Goal: Transaction & Acquisition: Purchase product/service

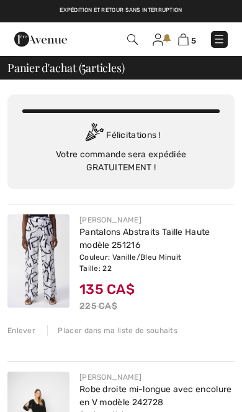
click at [181, 40] on img at bounding box center [183, 40] width 11 height 12
click at [184, 45] on img at bounding box center [183, 40] width 11 height 12
click at [184, 43] on img at bounding box center [183, 40] width 11 height 12
click at [127, 40] on img at bounding box center [132, 39] width 11 height 11
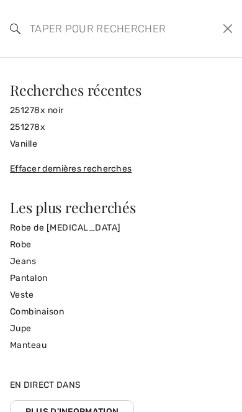
click at [129, 33] on input "search" at bounding box center [98, 28] width 157 height 37
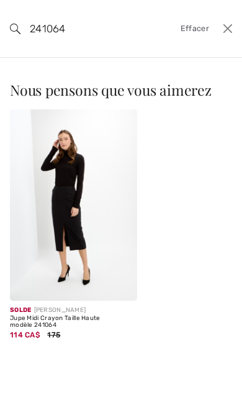
type input "241064"
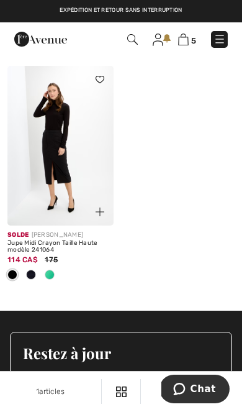
click at [62, 246] on div "Jupe Midi Crayon Taille Haute modèle 241064" at bounding box center [60, 247] width 106 height 14
click at [40, 250] on div "Jupe Midi Crayon Taille Haute modèle 241064" at bounding box center [60, 247] width 106 height 14
click at [44, 273] on div at bounding box center [49, 275] width 19 height 20
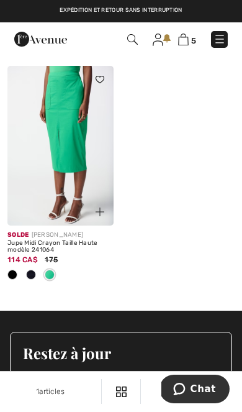
click at [63, 243] on div "Jupe Midi Crayon Taille Haute modèle 241064" at bounding box center [60, 247] width 106 height 14
click at [66, 202] on img at bounding box center [60, 146] width 106 height 160
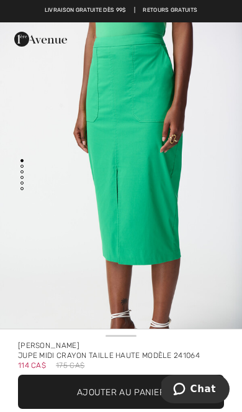
click at [135, 389] on span "Ajouter au panier" at bounding box center [121, 391] width 88 height 13
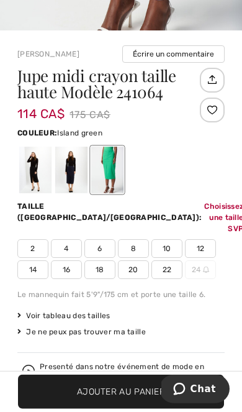
scroll to position [445, 0]
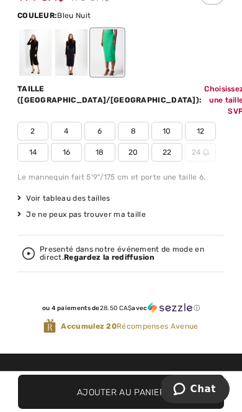
click at [70, 55] on div at bounding box center [71, 52] width 32 height 47
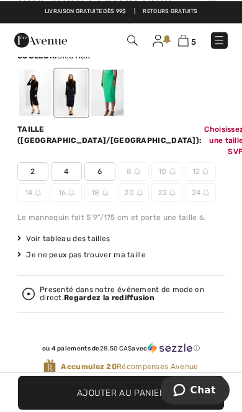
scroll to position [405, 0]
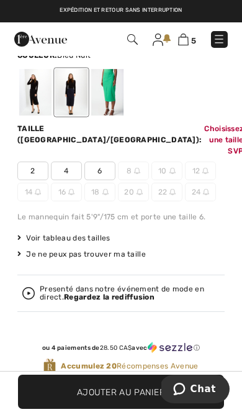
click at [35, 98] on div at bounding box center [35, 92] width 32 height 47
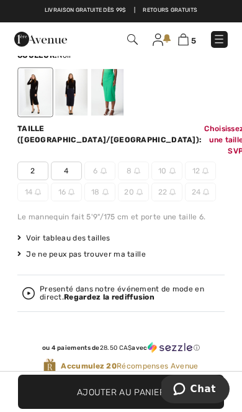
click at [68, 99] on div at bounding box center [71, 92] width 32 height 47
click at [110, 93] on div at bounding box center [107, 92] width 32 height 47
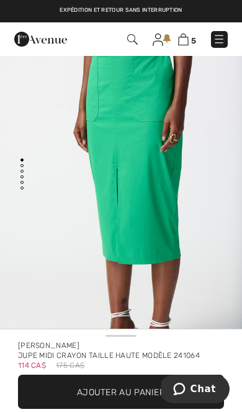
scroll to position [0, 0]
click at [188, 35] on img at bounding box center [183, 40] width 11 height 12
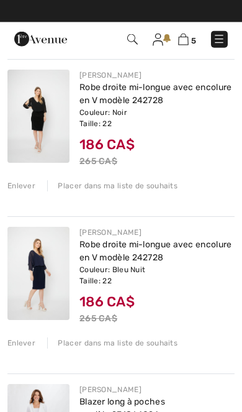
scroll to position [299, 0]
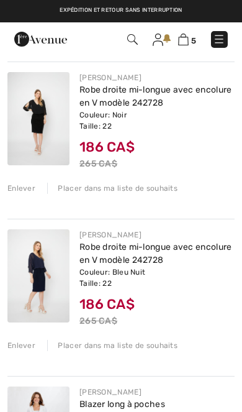
click at [168, 265] on link "Robe droite mi-longue avec encolure en V modèle 242728" at bounding box center [155, 254] width 153 height 24
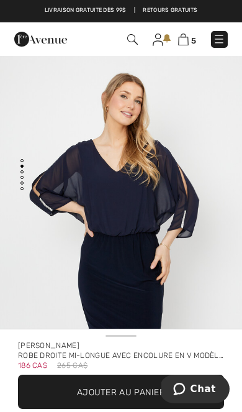
scroll to position [349, 0]
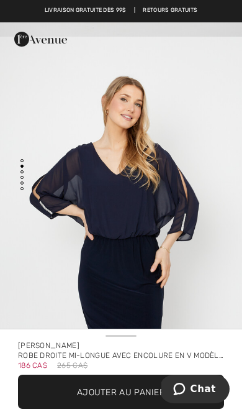
click at [131, 42] on div "5 Commander" at bounding box center [121, 39] width 242 height 34
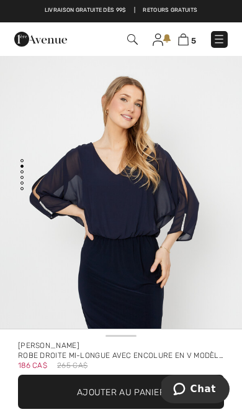
click at [131, 44] on img at bounding box center [132, 39] width 11 height 11
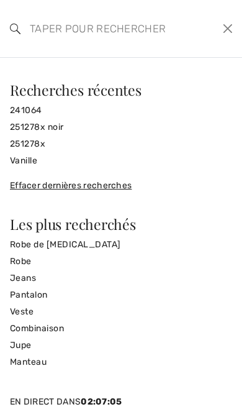
click at [122, 40] on input "search" at bounding box center [98, 28] width 157 height 37
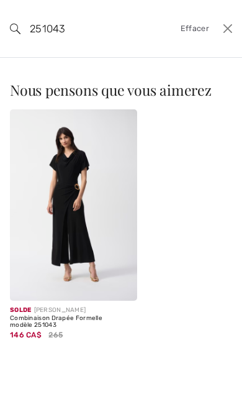
type input "251043"
click at [72, 243] on img at bounding box center [73, 204] width 127 height 191
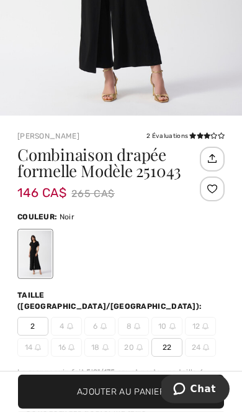
scroll to position [247, 0]
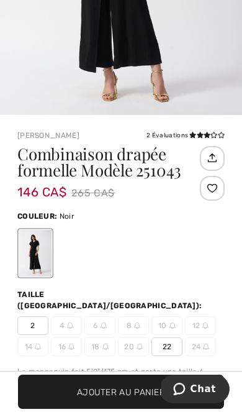
click at [164, 337] on span "22" at bounding box center [167, 346] width 31 height 19
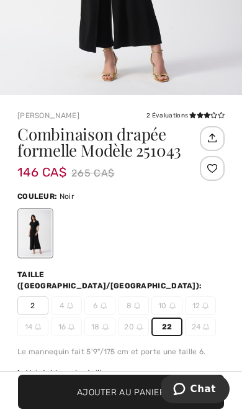
scroll to position [267, 0]
click at [142, 396] on span "Ajouter au panier" at bounding box center [121, 391] width 88 height 13
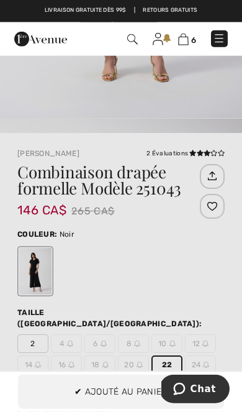
click at [176, 254] on div at bounding box center [121, 206] width 242 height 412
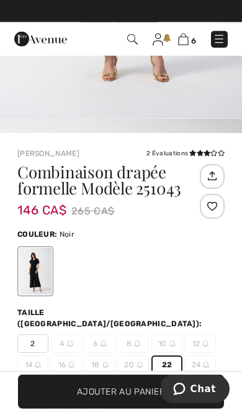
click at [185, 45] on img at bounding box center [183, 40] width 11 height 12
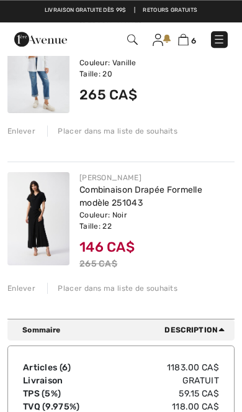
scroll to position [818, 0]
click at [99, 208] on link "Combinaison Drapée Formelle modèle 251043" at bounding box center [140, 196] width 123 height 24
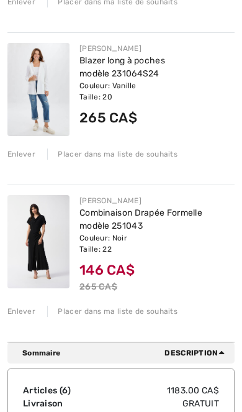
scroll to position [796, 0]
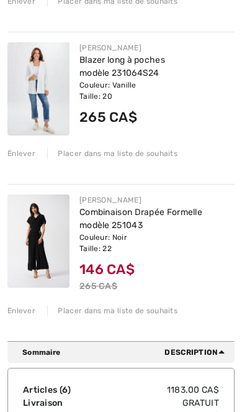
click at [115, 229] on link "Combinaison Drapée Formelle modèle 251043" at bounding box center [140, 219] width 123 height 24
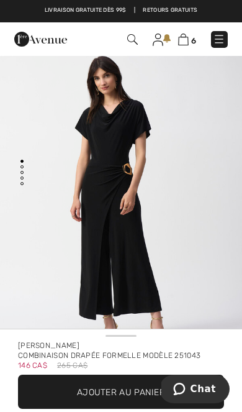
click at [130, 43] on img at bounding box center [132, 39] width 11 height 11
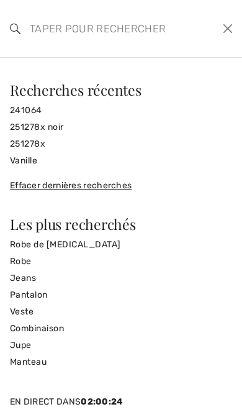
click at [109, 31] on input "search" at bounding box center [98, 28] width 157 height 37
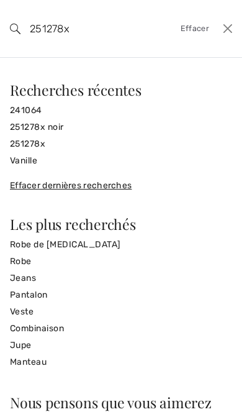
type input "251278x"
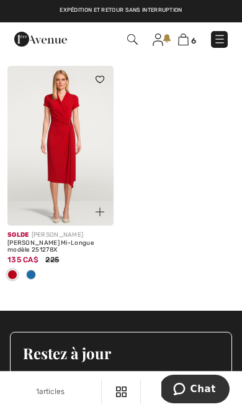
click at [61, 206] on img at bounding box center [60, 146] width 106 height 160
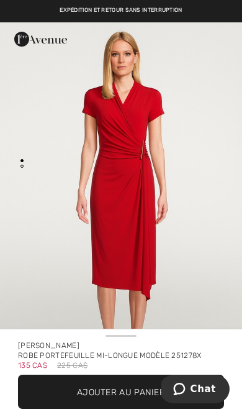
click at [145, 391] on span "Ajouter au panier" at bounding box center [121, 391] width 88 height 13
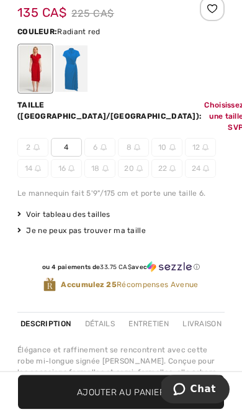
scroll to position [438, 0]
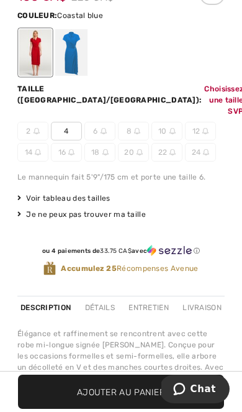
click at [65, 54] on div at bounding box center [71, 52] width 32 height 47
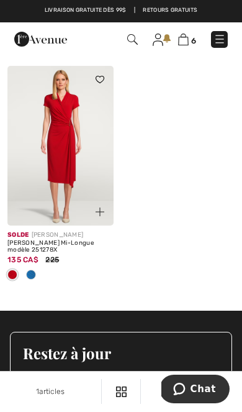
click at [124, 45] on span "6" at bounding box center [169, 39] width 117 height 17
click at [135, 43] on img at bounding box center [132, 39] width 11 height 11
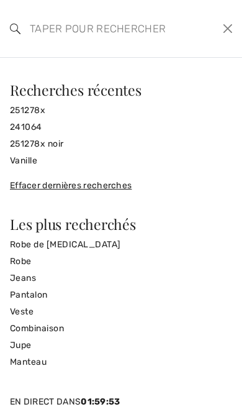
click at [117, 42] on input "search" at bounding box center [98, 28] width 157 height 37
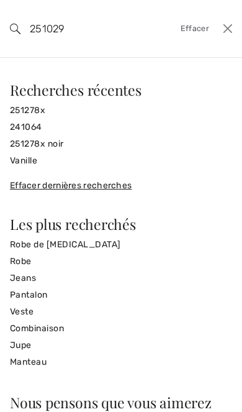
type input "251029"
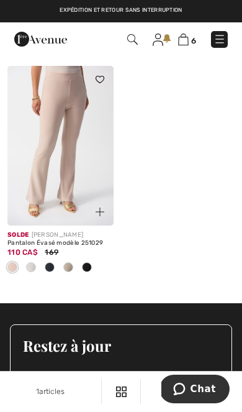
click at [60, 183] on img at bounding box center [60, 146] width 106 height 160
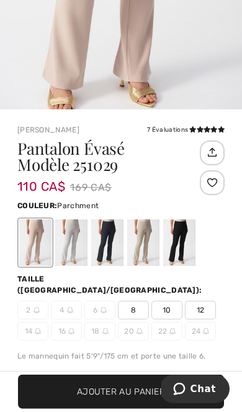
scroll to position [249, 0]
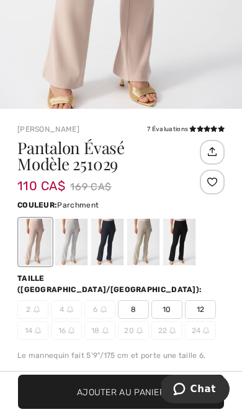
click at [71, 243] on div at bounding box center [71, 242] width 32 height 47
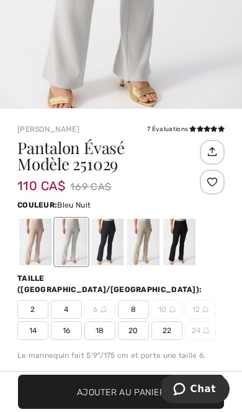
click at [109, 246] on div at bounding box center [107, 242] width 32 height 47
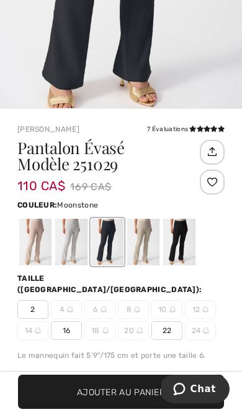
click at [150, 242] on div at bounding box center [143, 242] width 32 height 47
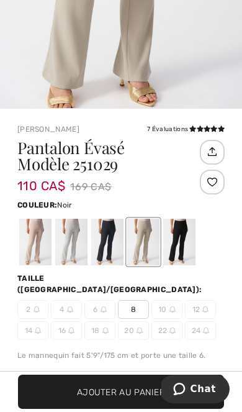
click at [183, 242] on div at bounding box center [179, 242] width 32 height 47
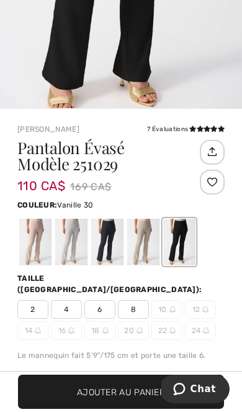
click at [73, 240] on div at bounding box center [71, 242] width 32 height 47
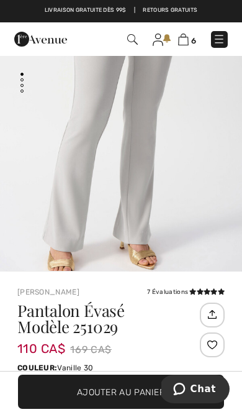
scroll to position [0, 0]
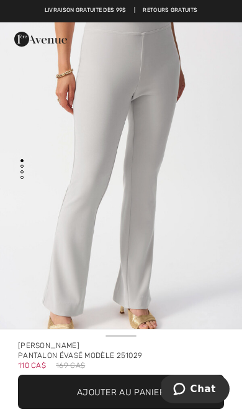
click at [181, 35] on div "6 Commander" at bounding box center [121, 39] width 242 height 34
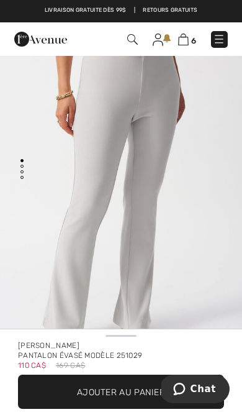
click at [181, 38] on img at bounding box center [183, 40] width 11 height 12
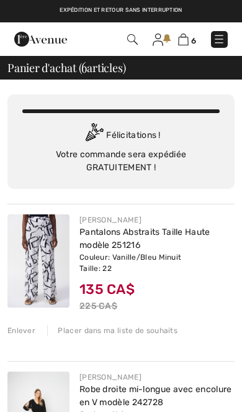
checkbox input "true"
click at [178, 44] on link "6" at bounding box center [187, 39] width 18 height 13
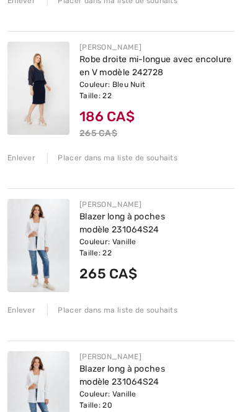
scroll to position [488, 0]
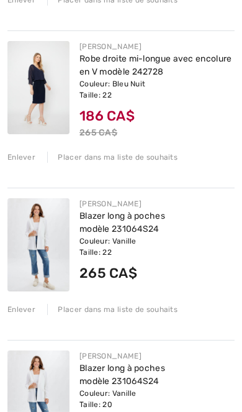
click at [119, 232] on link "Blazer long à poches modèle 231064S24" at bounding box center [122, 223] width 86 height 24
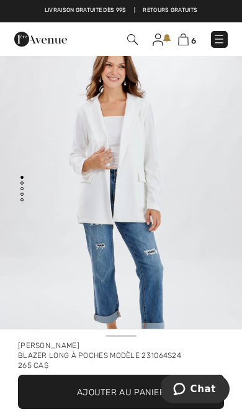
click at [130, 42] on img at bounding box center [132, 39] width 11 height 11
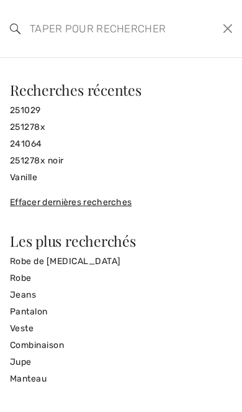
click at [137, 39] on input "search" at bounding box center [98, 28] width 157 height 37
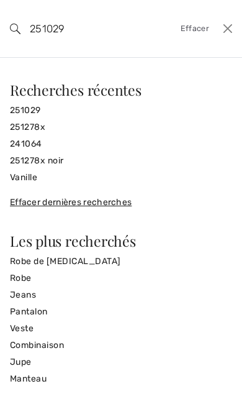
type input "251029"
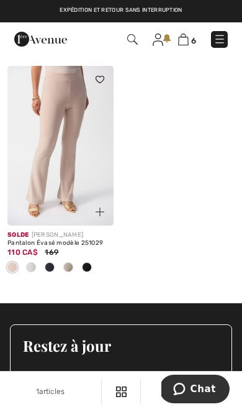
click at [71, 185] on img at bounding box center [60, 146] width 106 height 160
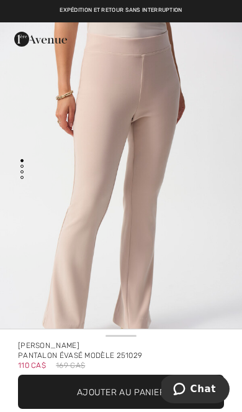
click at [124, 390] on span "Ajouter au panier" at bounding box center [121, 391] width 88 height 13
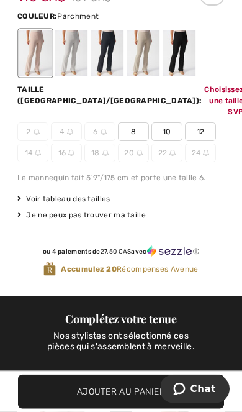
scroll to position [438, 0]
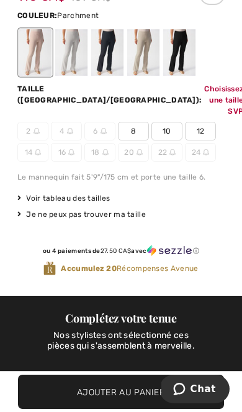
click at [72, 60] on div at bounding box center [71, 52] width 32 height 47
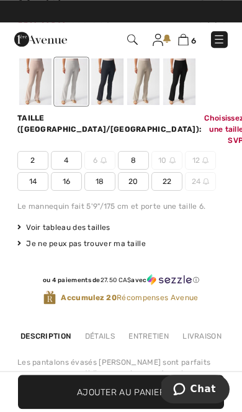
scroll to position [409, 0]
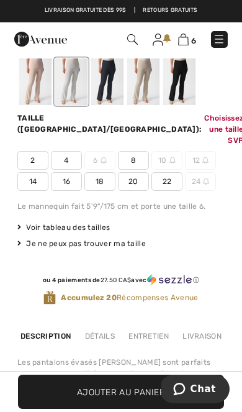
click at [130, 172] on span "20" at bounding box center [133, 181] width 31 height 19
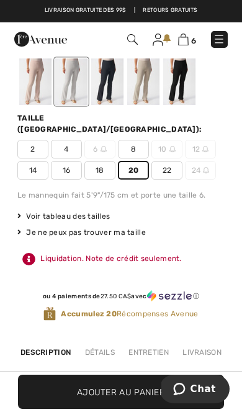
click at [153, 393] on span "Ajouter au panier" at bounding box center [121, 391] width 88 height 13
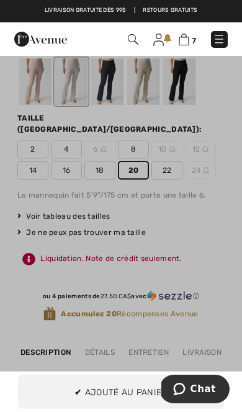
click at [206, 235] on div at bounding box center [121, 206] width 242 height 412
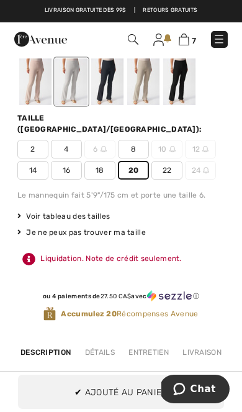
click at [165, 161] on span "22" at bounding box center [167, 170] width 31 height 19
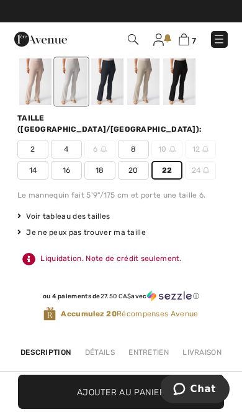
click at [132, 390] on span "Ajouter au panier" at bounding box center [121, 391] width 88 height 13
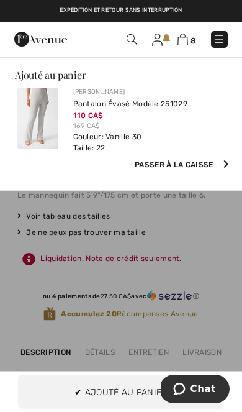
scroll to position [0, 0]
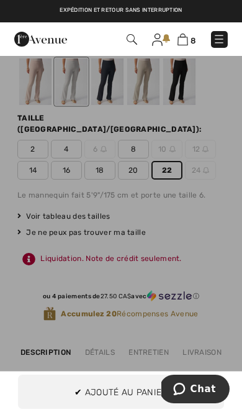
click at [215, 230] on div at bounding box center [121, 206] width 242 height 412
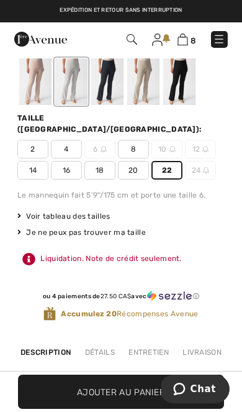
click at [183, 42] on img at bounding box center [183, 40] width 11 height 12
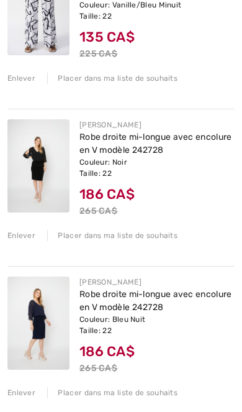
scroll to position [252, 0]
click at [47, 329] on img at bounding box center [38, 322] width 62 height 93
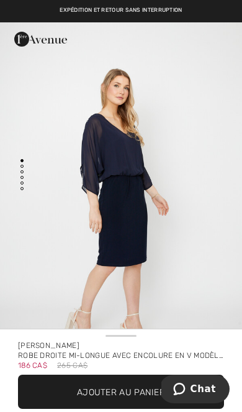
click at [141, 240] on img "1 / 5" at bounding box center [121, 203] width 242 height 363
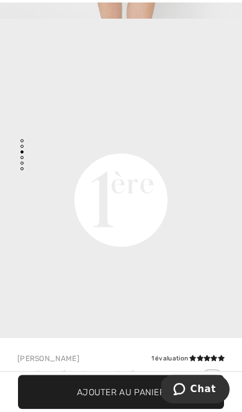
scroll to position [717, 0]
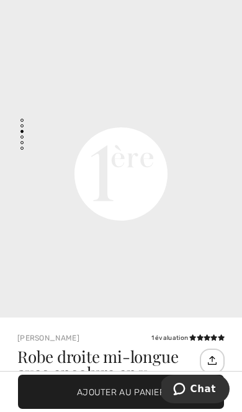
click at [139, 394] on span "Ajouter au panier" at bounding box center [121, 391] width 88 height 13
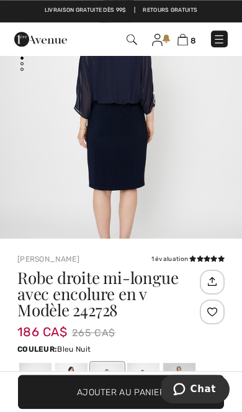
scroll to position [118, 0]
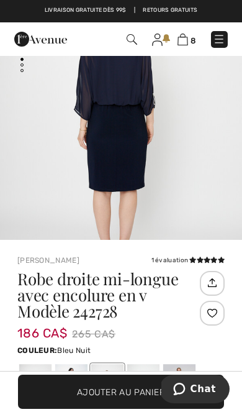
click at [184, 41] on img at bounding box center [183, 40] width 11 height 12
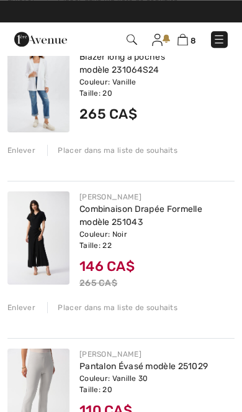
scroll to position [799, 0]
click at [107, 225] on link "Combinaison Drapée Formelle modèle 251043" at bounding box center [140, 216] width 123 height 24
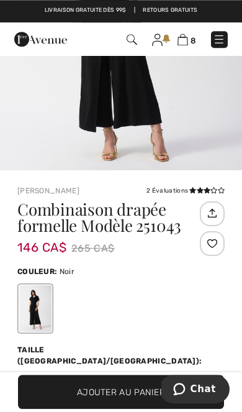
scroll to position [186, 0]
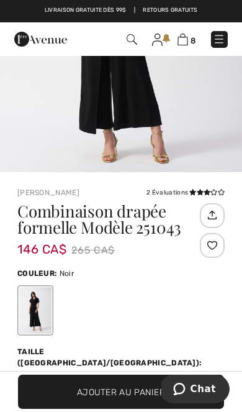
click at [184, 39] on img at bounding box center [183, 40] width 11 height 12
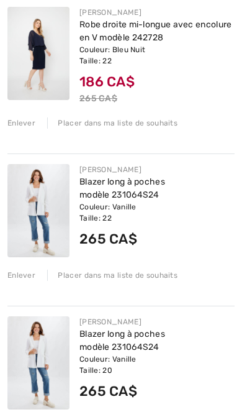
scroll to position [522, 0]
click at [113, 198] on link "Blazer long à poches modèle 231064S24" at bounding box center [122, 188] width 86 height 24
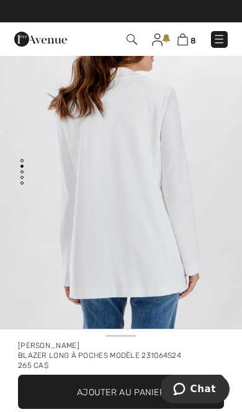
click at [186, 42] on img at bounding box center [183, 40] width 11 height 12
click at [184, 43] on img at bounding box center [183, 40] width 11 height 12
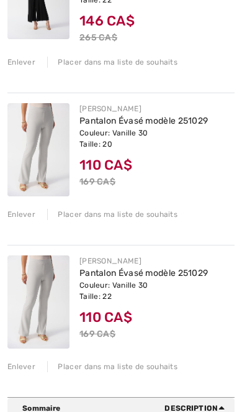
scroll to position [1045, 0]
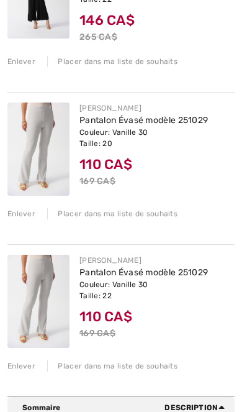
click at [173, 124] on link "Pantalon Évasé modèle 251029" at bounding box center [143, 120] width 129 height 11
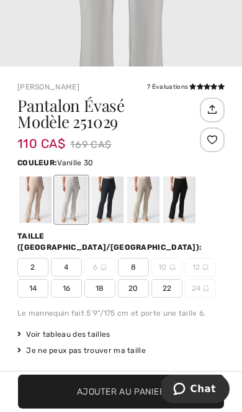
scroll to position [292, 0]
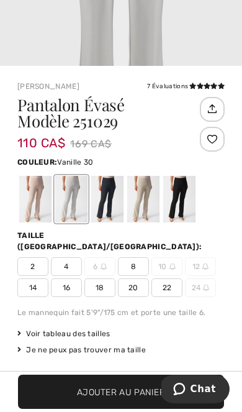
click at [221, 30] on img "2 / 4" at bounding box center [121, 7] width 242 height 363
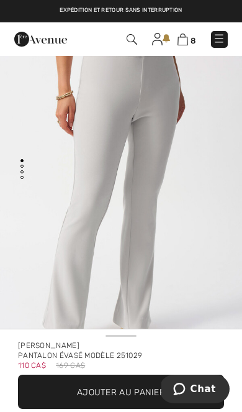
click at [186, 40] on img at bounding box center [183, 40] width 11 height 12
click at [186, 44] on img at bounding box center [183, 40] width 11 height 12
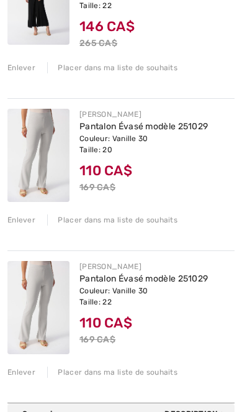
scroll to position [1057, 0]
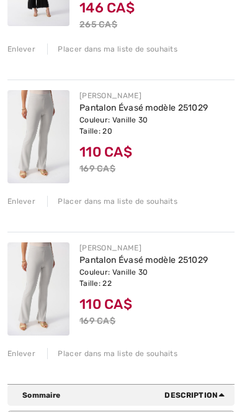
click at [148, 112] on link "Pantalon Évasé modèle 251029" at bounding box center [143, 107] width 129 height 11
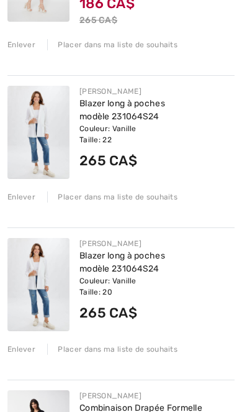
scroll to position [601, 0]
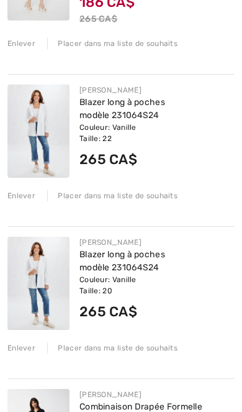
click at [118, 118] on link "Blazer long à poches modèle 231064S24" at bounding box center [122, 109] width 86 height 24
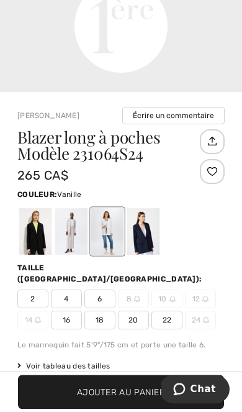
scroll to position [266, 0]
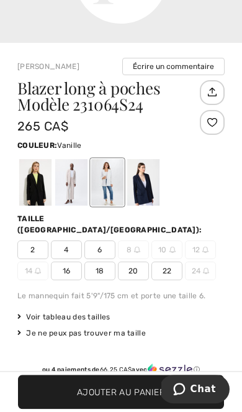
click at [83, 311] on span "Voir tableau des tailles" at bounding box center [63, 316] width 93 height 11
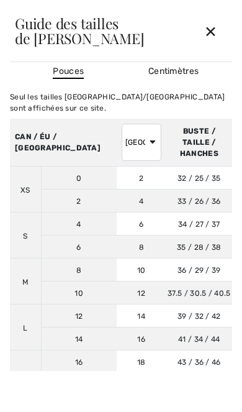
scroll to position [335, 0]
click at [209, 42] on div "✕" at bounding box center [210, 31] width 33 height 26
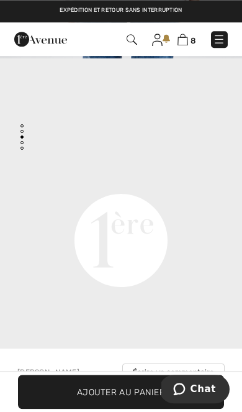
scroll to position [52, 0]
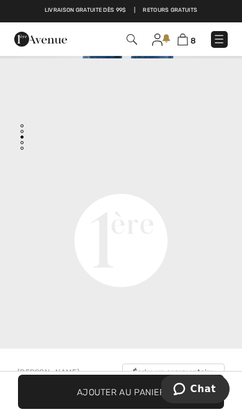
click at [179, 40] on img at bounding box center [183, 40] width 11 height 12
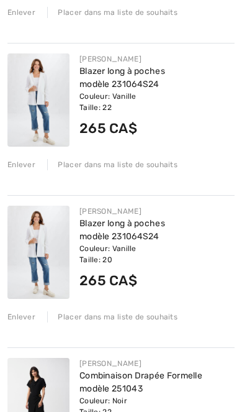
scroll to position [637, 0]
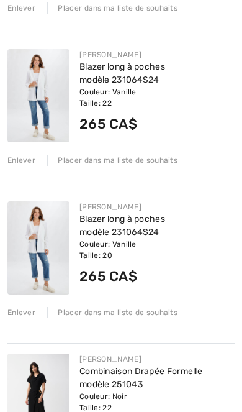
click at [175, 245] on div "Couleur: Vanille Taille: 20" at bounding box center [156, 249] width 155 height 22
click at [159, 222] on link "Blazer long à poches modèle 231064S24" at bounding box center [122, 226] width 86 height 24
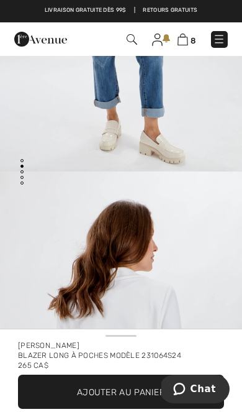
click at [186, 43] on img at bounding box center [183, 40] width 11 height 12
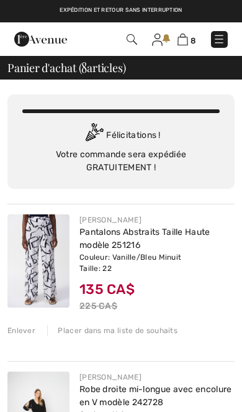
click at [182, 45] on img at bounding box center [183, 40] width 11 height 12
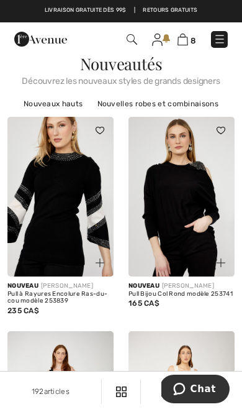
click at [184, 40] on img at bounding box center [183, 40] width 11 height 12
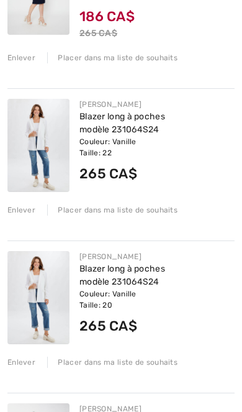
scroll to position [587, 0]
click at [134, 273] on link "Blazer long à poches modèle 231064S24" at bounding box center [122, 275] width 86 height 24
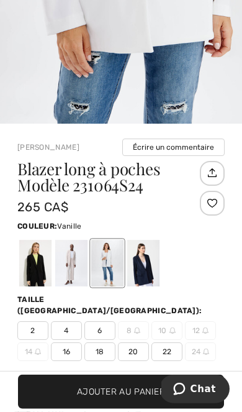
scroll to position [235, 0]
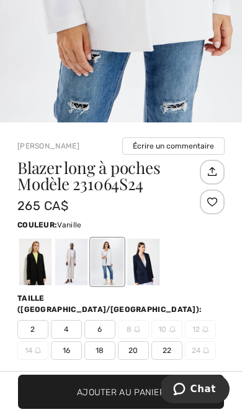
click at [59, 270] on div at bounding box center [71, 261] width 32 height 47
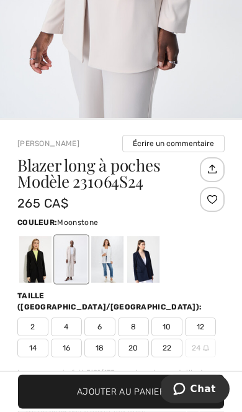
scroll to position [238, 0]
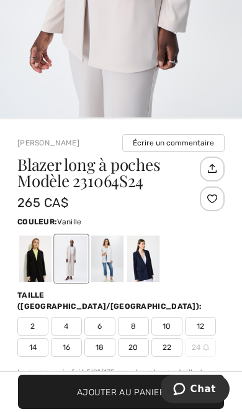
click at [105, 266] on div at bounding box center [107, 258] width 32 height 47
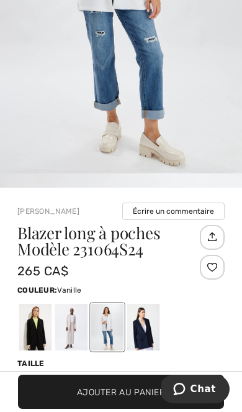
scroll to position [214, 0]
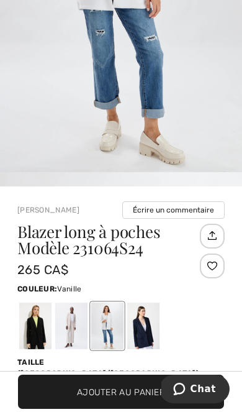
click at [139, 337] on div at bounding box center [143, 325] width 32 height 47
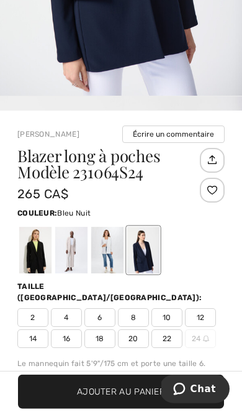
scroll to position [299, 0]
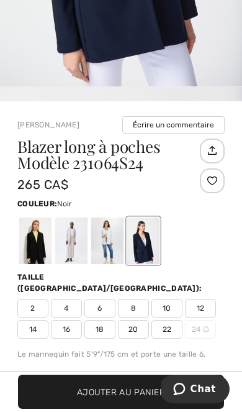
click at [36, 249] on div at bounding box center [35, 240] width 32 height 47
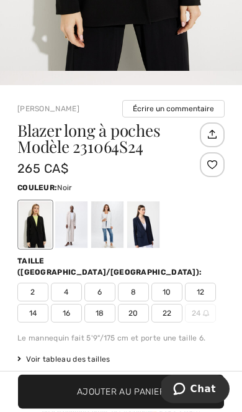
scroll to position [315, 0]
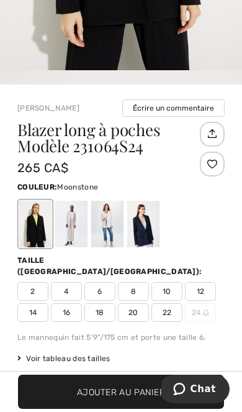
click at [69, 235] on div at bounding box center [71, 224] width 32 height 47
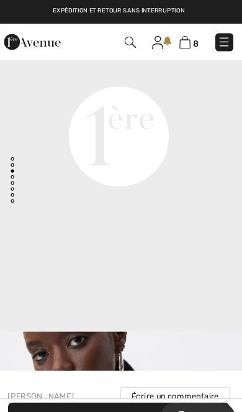
scroll to position [0, 0]
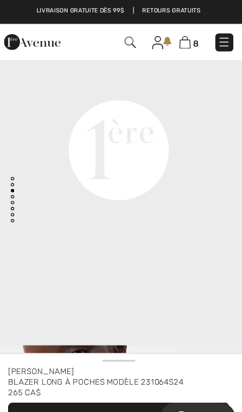
click at [127, 42] on img at bounding box center [132, 39] width 11 height 11
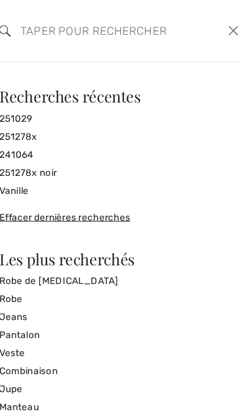
click at [143, 35] on input "search" at bounding box center [98, 28] width 157 height 37
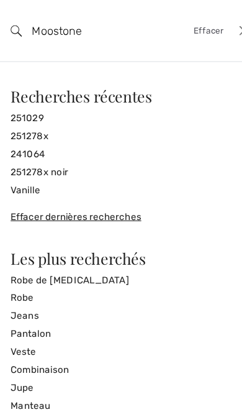
type input "Moostone"
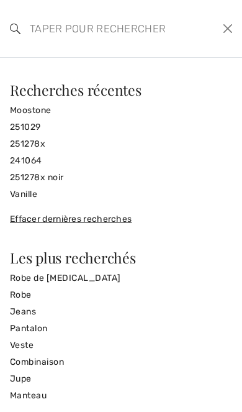
click at [140, 36] on input "search" at bounding box center [98, 28] width 157 height 37
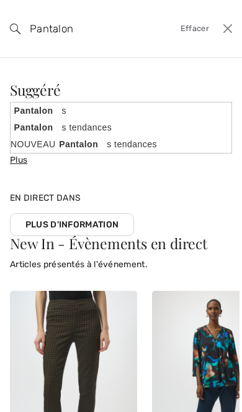
type input "Pantalon"
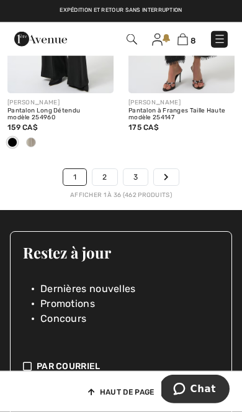
scroll to position [4044, 0]
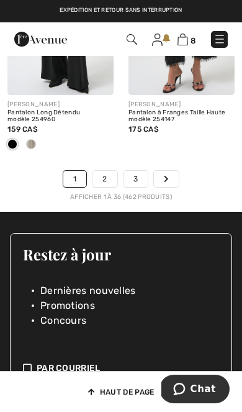
click at [106, 171] on link "2" at bounding box center [105, 179] width 24 height 16
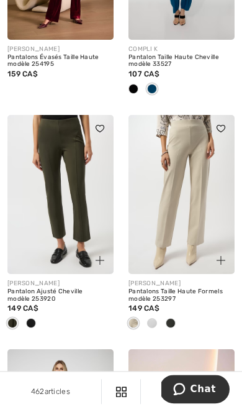
scroll to position [2280, 0]
click at [199, 219] on img at bounding box center [182, 195] width 106 height 160
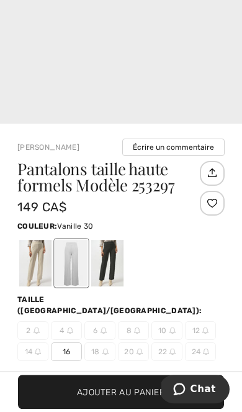
scroll to position [234, 0]
click at [39, 264] on div at bounding box center [35, 263] width 32 height 47
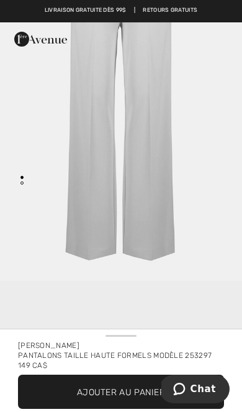
scroll to position [0, 0]
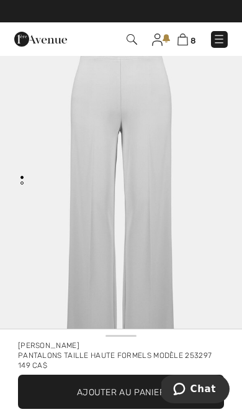
click at [132, 37] on img at bounding box center [132, 39] width 11 height 11
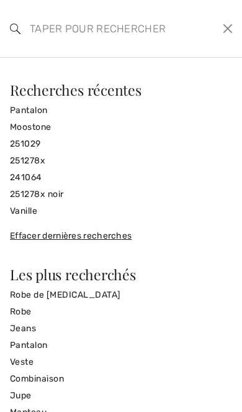
click at [147, 29] on input "search" at bounding box center [98, 28] width 157 height 37
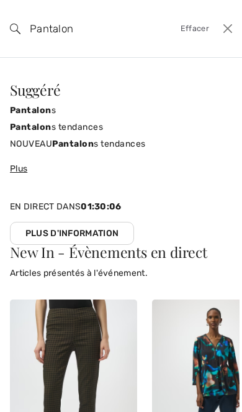
type input "Pantalon"
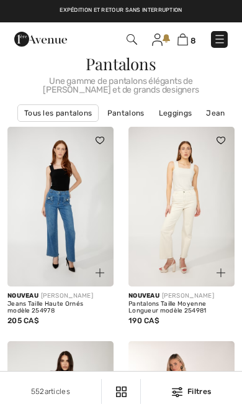
checkbox input "true"
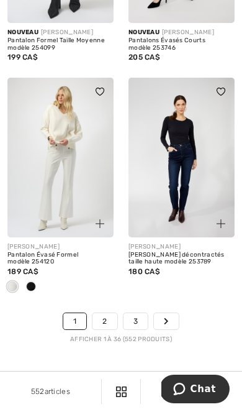
scroll to position [3905, 0]
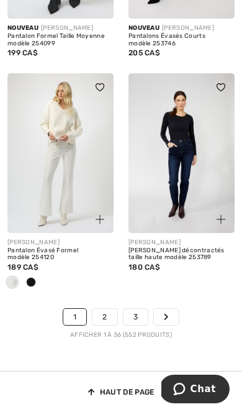
click at [134, 309] on link "3" at bounding box center [136, 317] width 24 height 16
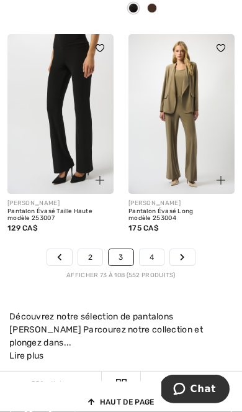
scroll to position [4017, 0]
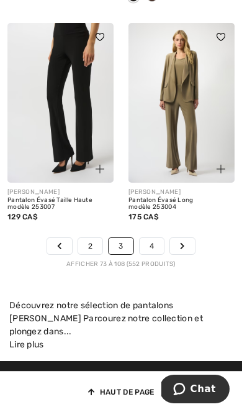
click at [145, 240] on link "4" at bounding box center [152, 246] width 24 height 16
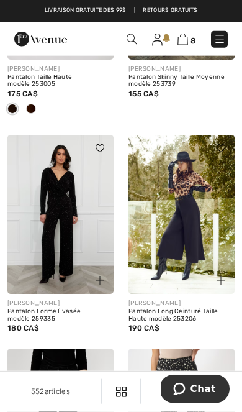
scroll to position [227, 0]
click at [133, 39] on img at bounding box center [132, 39] width 11 height 11
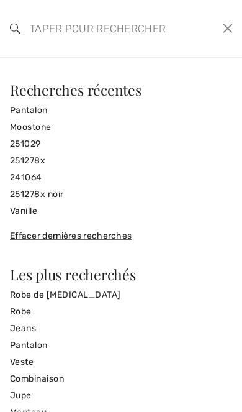
click at [150, 30] on input "search" at bounding box center [98, 28] width 157 height 37
